Goal: Task Accomplishment & Management: Manage account settings

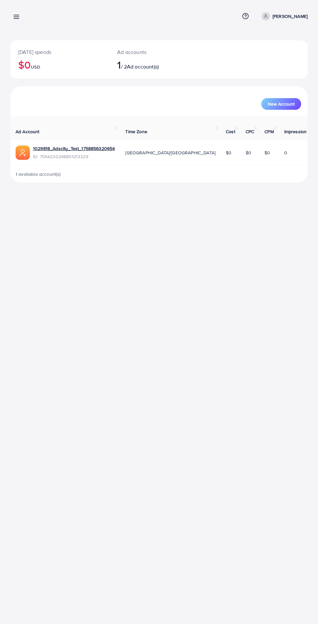
click at [16, 15] on line at bounding box center [16, 15] width 5 height 0
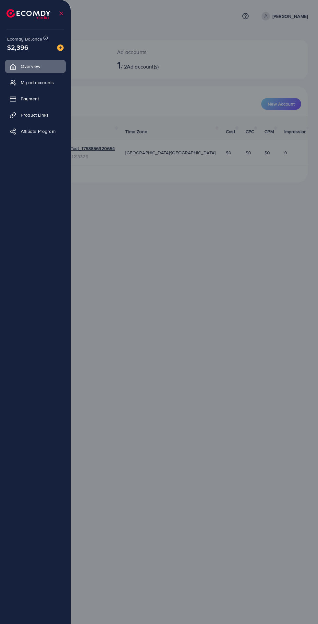
click at [29, 82] on span "My ad accounts" at bounding box center [37, 82] width 33 height 6
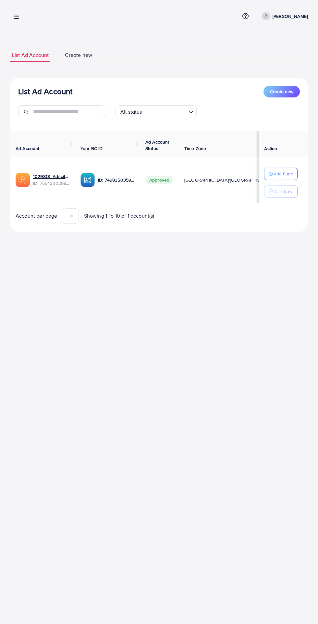
click at [15, 16] on icon at bounding box center [16, 16] width 7 height 7
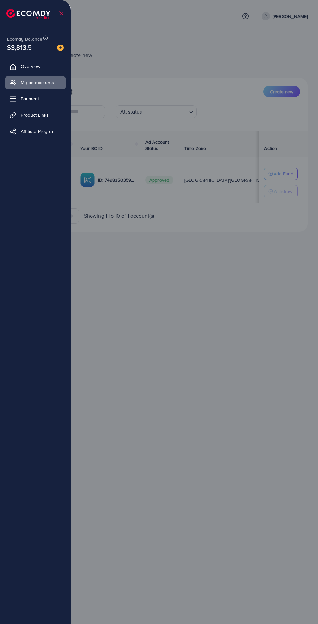
click at [24, 98] on span "Payment" at bounding box center [30, 99] width 18 height 6
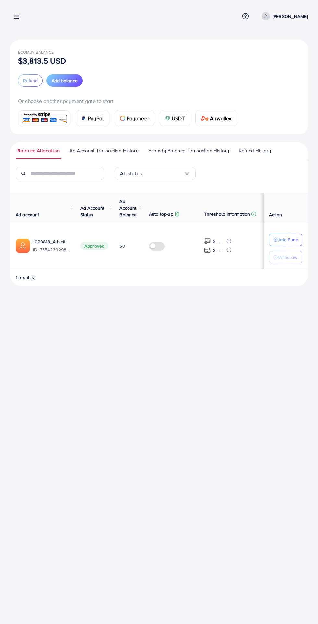
click at [59, 79] on span "Add balance" at bounding box center [65, 80] width 26 height 6
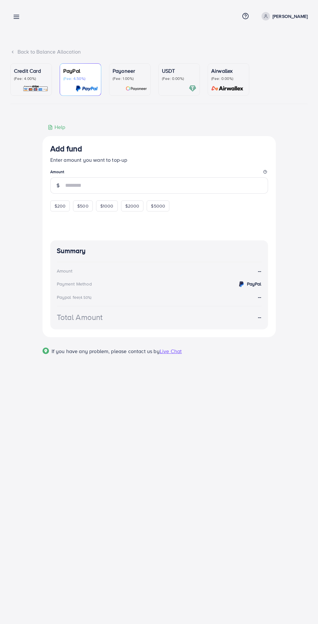
click at [27, 80] on p "(Fee: 4.00%)" at bounding box center [31, 78] width 34 height 5
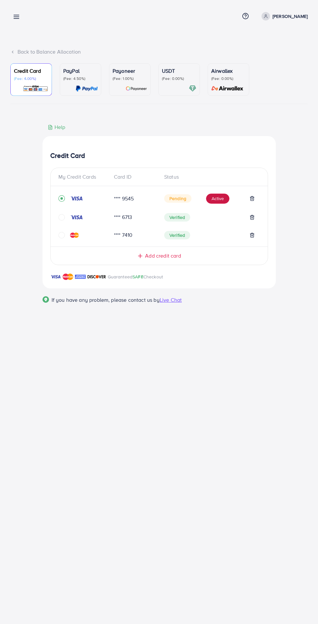
click at [215, 201] on button "Active" at bounding box center [217, 199] width 23 height 10
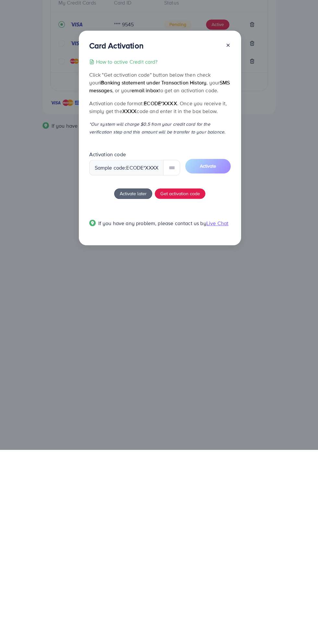
click at [190, 385] on div "How to active Credit card? Click "Get activation code" button below then check …" at bounding box center [160, 320] width 142 height 177
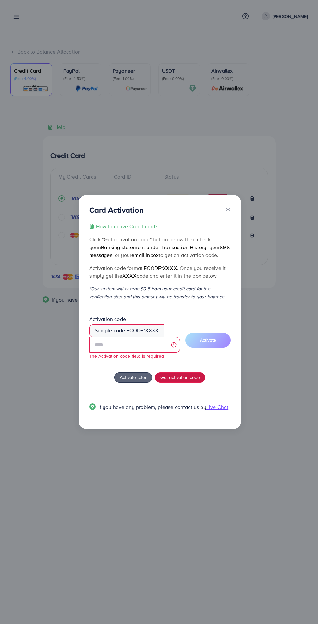
click at [185, 378] on span "Get activation code" at bounding box center [180, 377] width 40 height 7
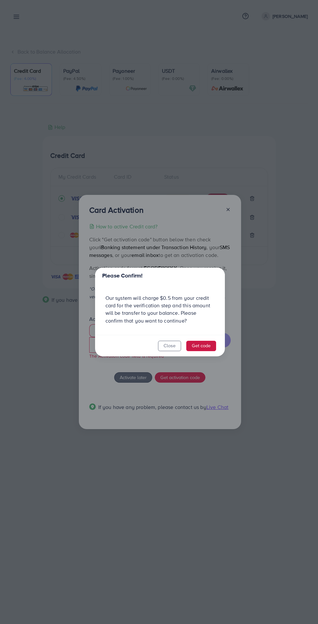
click at [212, 341] on button "Get code" at bounding box center [201, 346] width 30 height 10
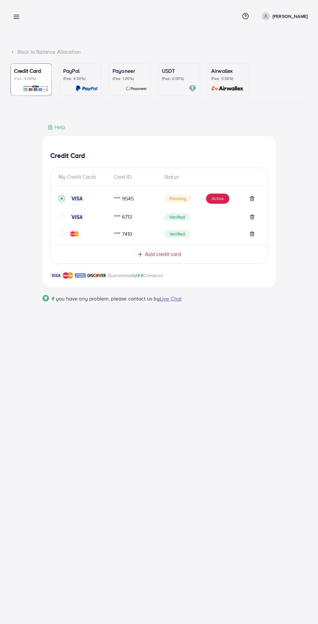
click at [148, 256] on span "Add credit card" at bounding box center [163, 253] width 36 height 7
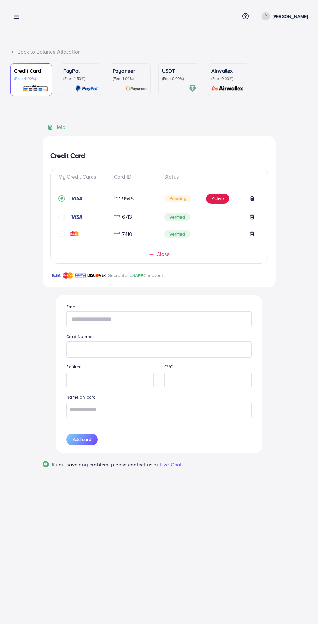
click at [76, 318] on input "text" at bounding box center [158, 319] width 185 height 16
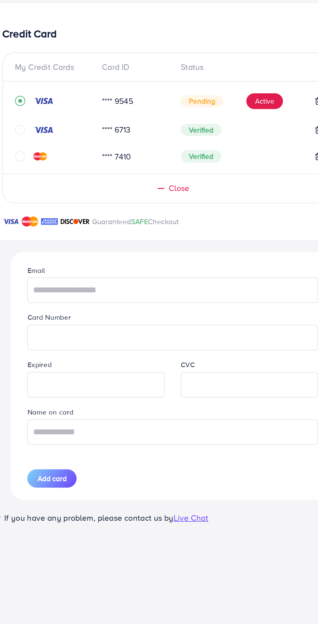
click at [54, 287] on div "Guaranteed SAFE Checkout" at bounding box center [160, 280] width 234 height 16
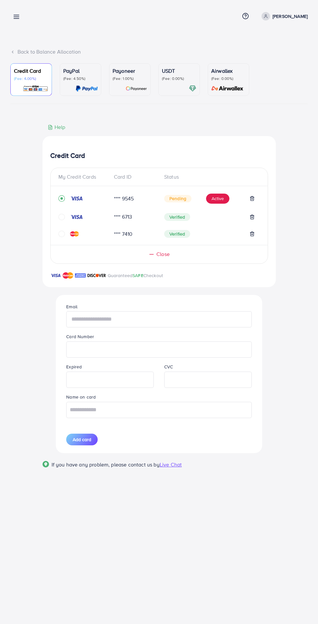
click at [88, 321] on input "text" at bounding box center [158, 319] width 185 height 16
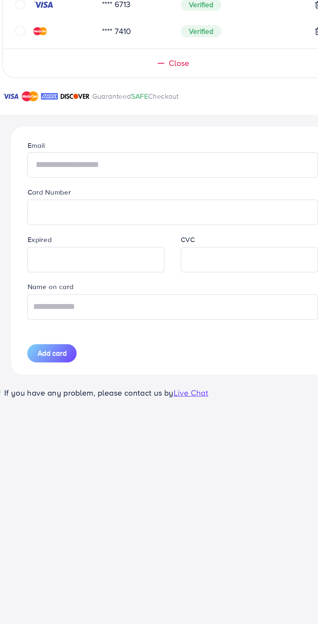
type input "**********"
click at [80, 410] on input "text" at bounding box center [158, 410] width 185 height 16
click at [86, 410] on input "text" at bounding box center [158, 410] width 185 height 16
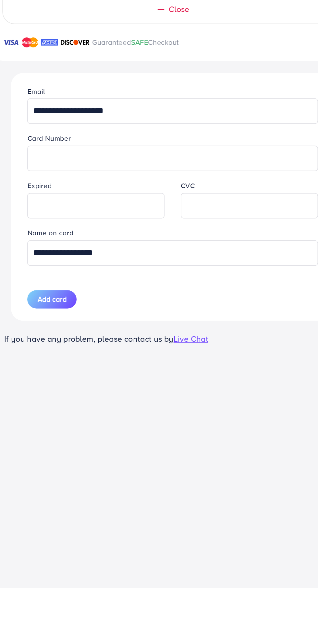
type input "**********"
click at [76, 440] on span "Add card" at bounding box center [82, 439] width 19 height 6
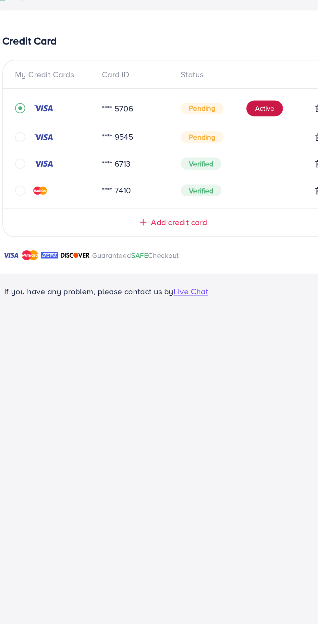
click at [215, 201] on button "Active" at bounding box center [217, 199] width 23 height 10
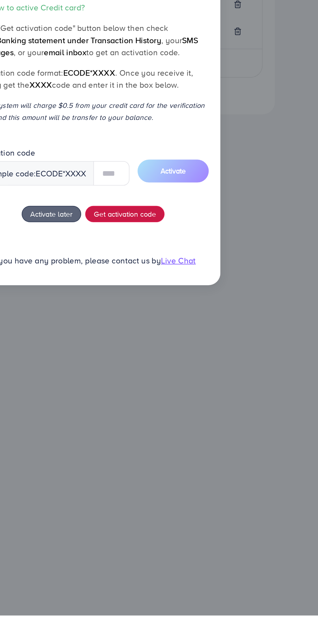
click at [194, 365] on div "How to active Credit card? Click "Get activation code" button below then check …" at bounding box center [160, 320] width 148 height 177
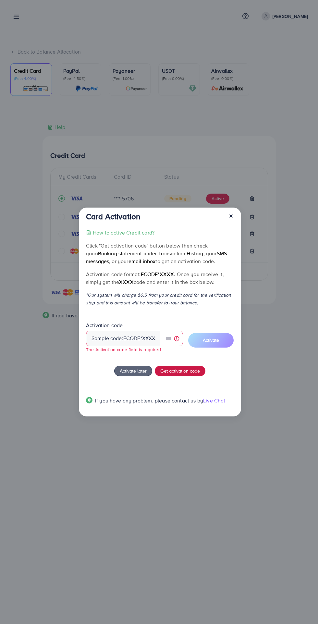
click at [196, 374] on span "Get activation code" at bounding box center [180, 370] width 40 height 7
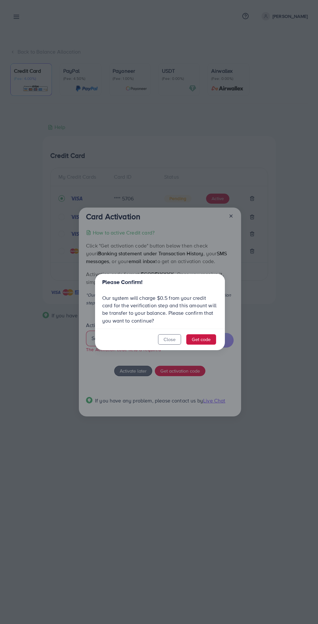
click at [207, 342] on button "Get code" at bounding box center [201, 339] width 30 height 10
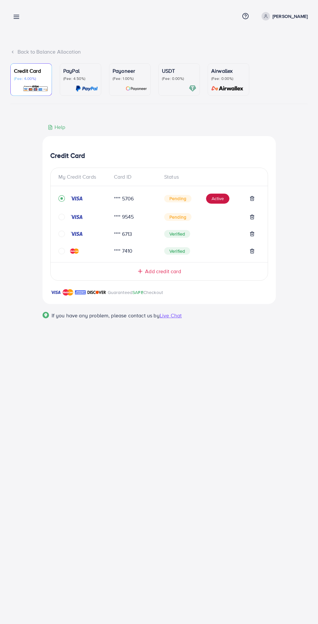
click at [218, 201] on button "Active" at bounding box center [217, 199] width 23 height 10
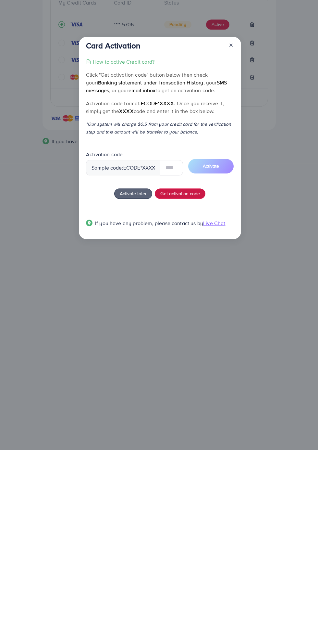
click at [189, 369] on span "Get activation code" at bounding box center [180, 367] width 40 height 7
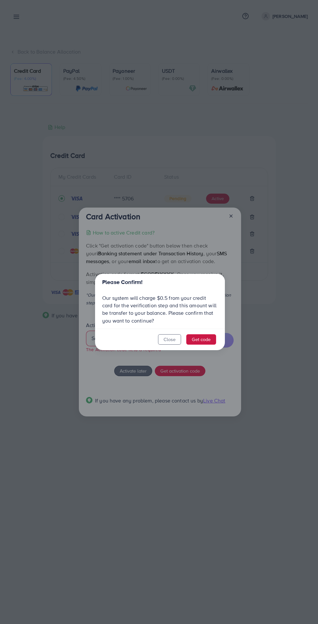
click at [208, 337] on button "Get code" at bounding box center [201, 339] width 30 height 10
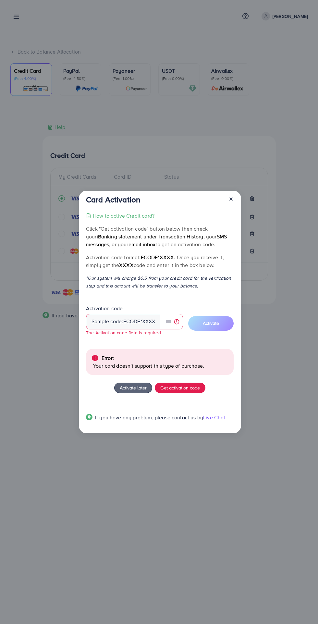
click at [231, 199] on line at bounding box center [231, 199] width 3 height 3
